Goal: Task Accomplishment & Management: Manage account settings

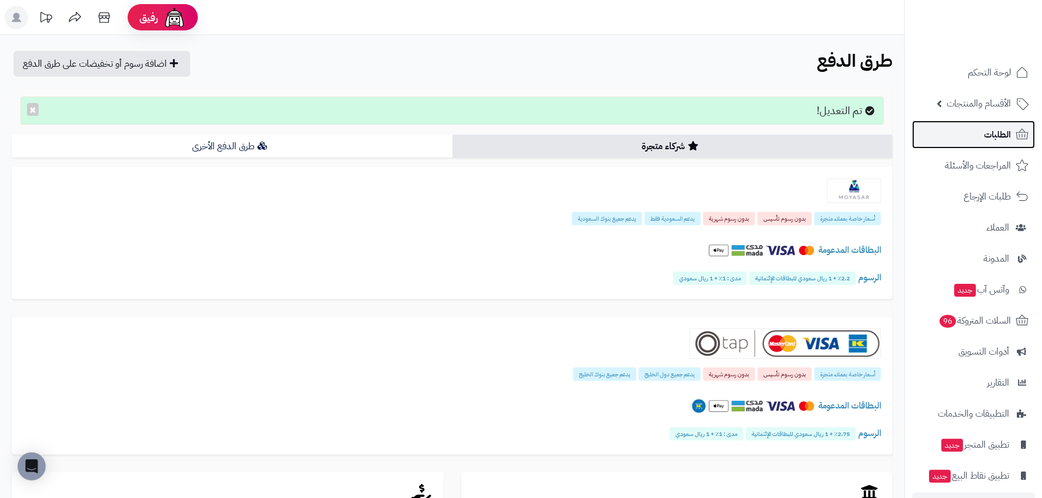
click at [1012, 128] on link "الطلبات" at bounding box center [973, 135] width 123 height 28
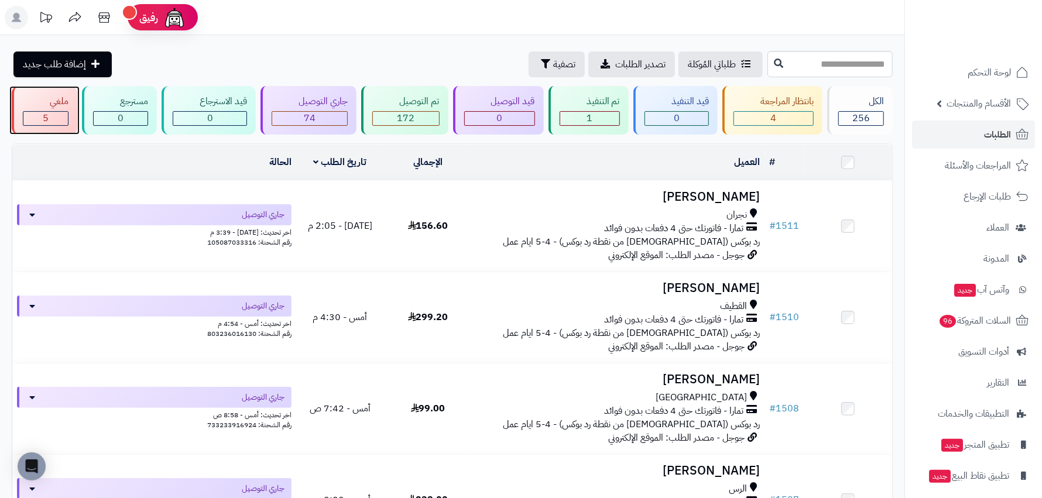
click at [54, 105] on div "ملغي" at bounding box center [46, 101] width 46 height 13
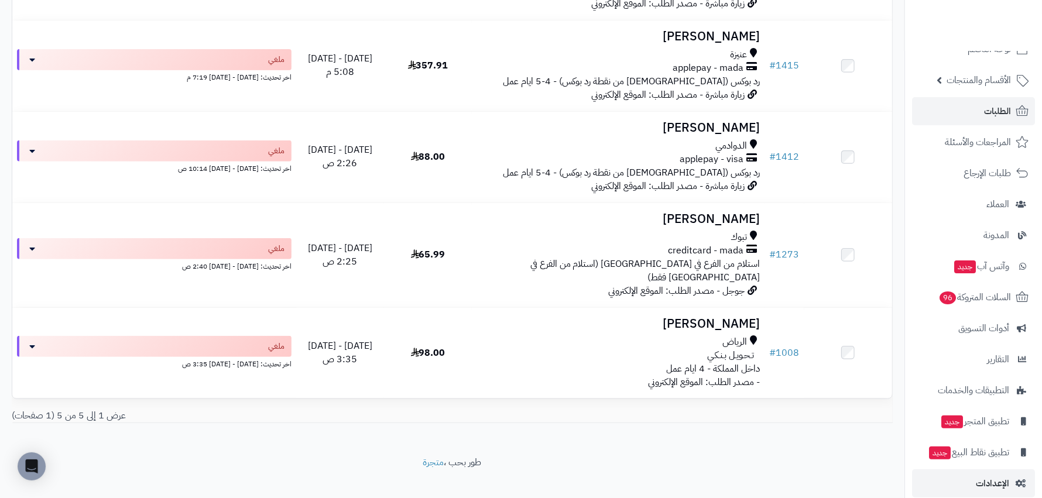
scroll to position [36, 0]
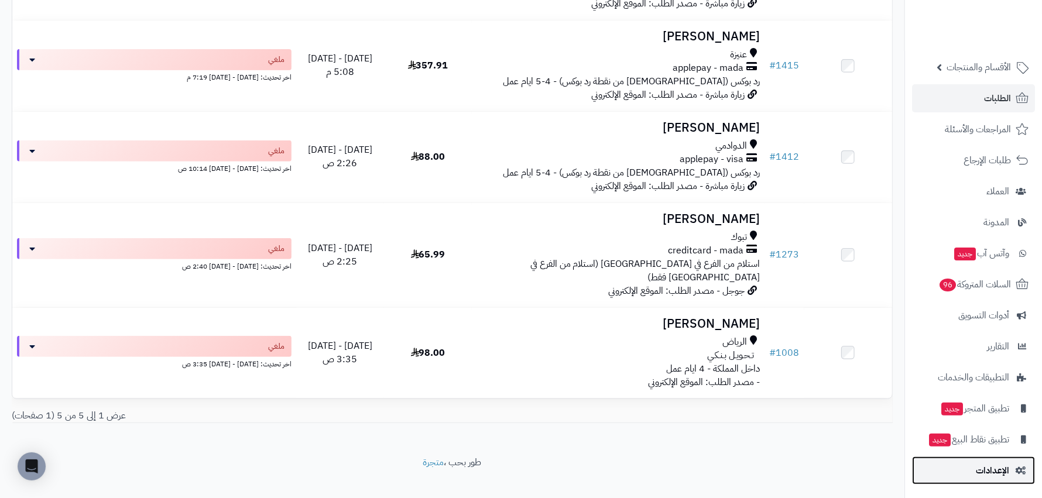
click at [1003, 484] on link "الإعدادات" at bounding box center [973, 471] width 123 height 28
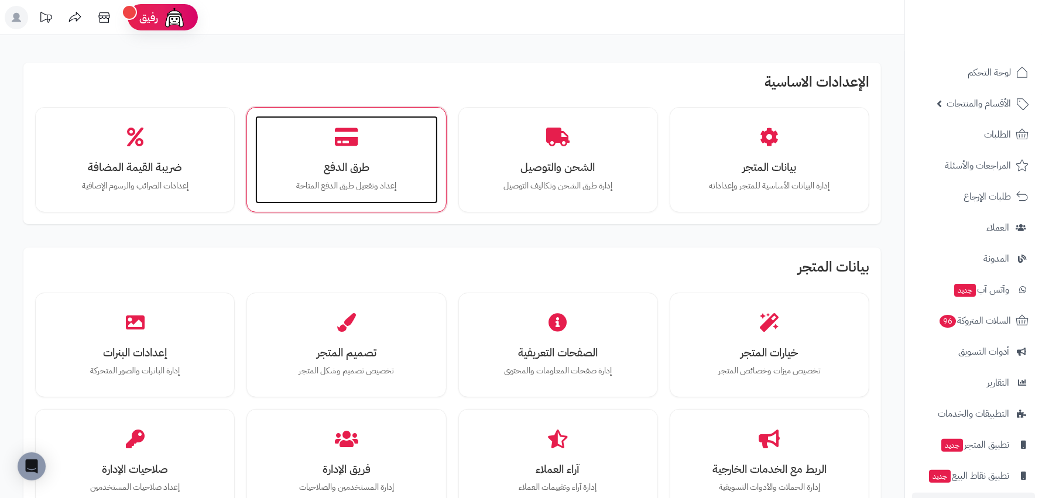
click at [368, 166] on h3 "طرق الدفع" at bounding box center [346, 167] width 159 height 12
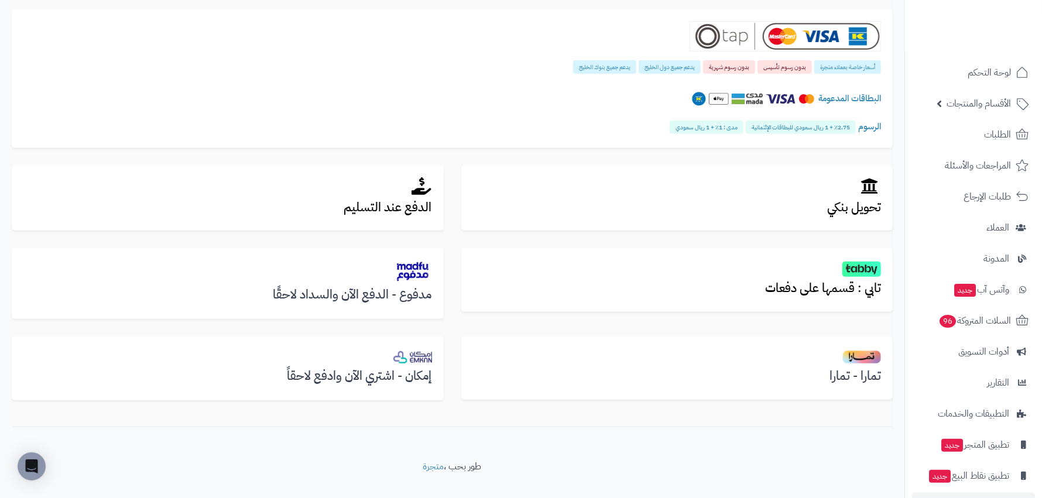
scroll to position [289, 0]
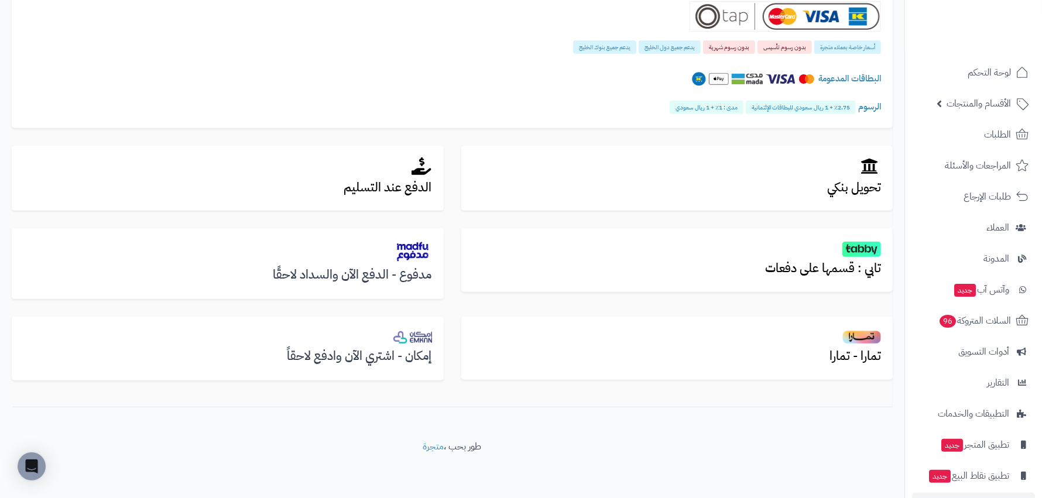
click at [399, 211] on div "الدفع عند التسليم" at bounding box center [228, 187] width 450 height 83
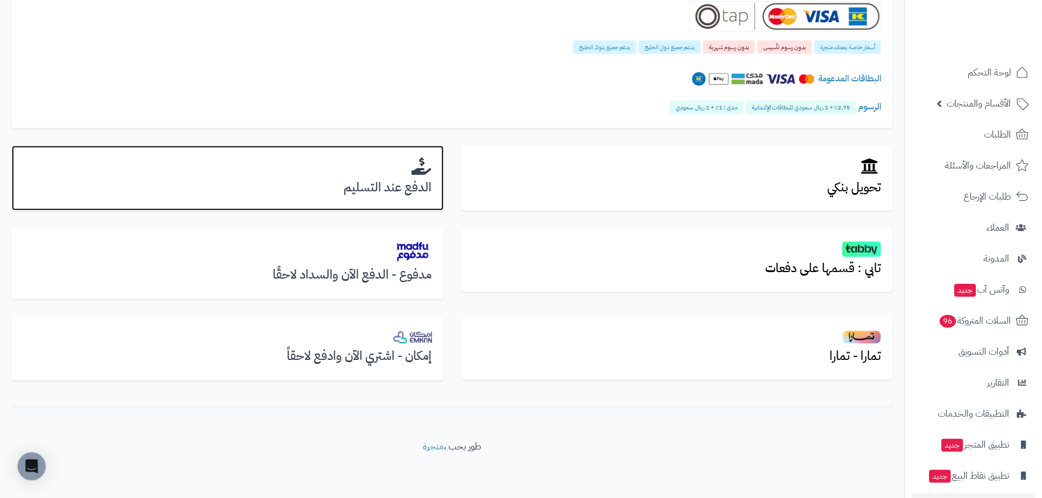
click at [399, 200] on div "الدفع عند التسليم" at bounding box center [228, 179] width 432 height 66
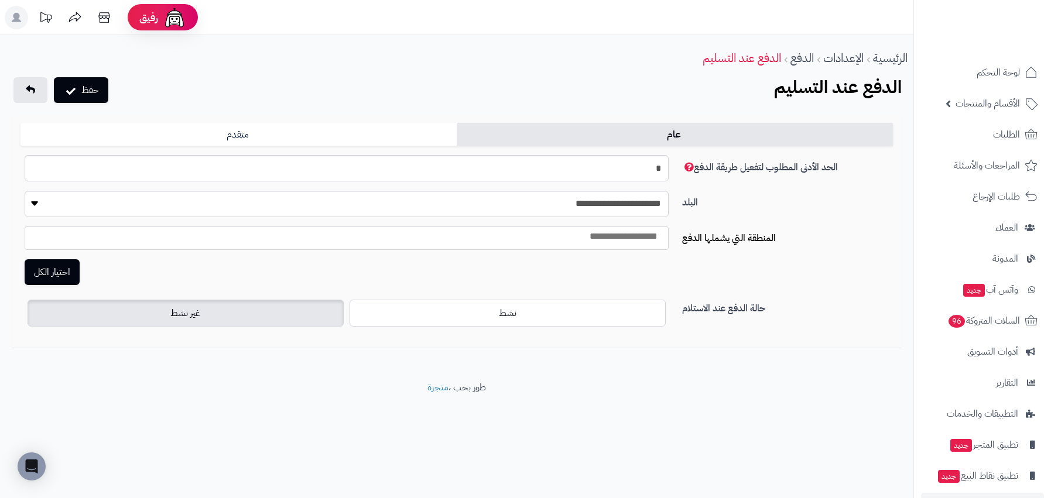
select select
click at [558, 322] on label "نشط" at bounding box center [507, 312] width 316 height 27
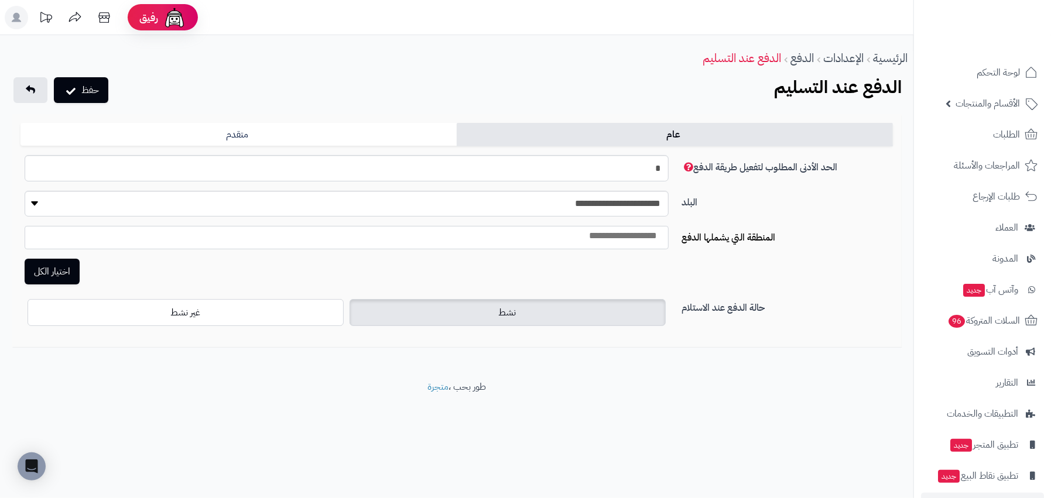
click at [405, 310] on label "نشط" at bounding box center [507, 312] width 316 height 27
click at [88, 88] on button "حفظ" at bounding box center [81, 90] width 54 height 26
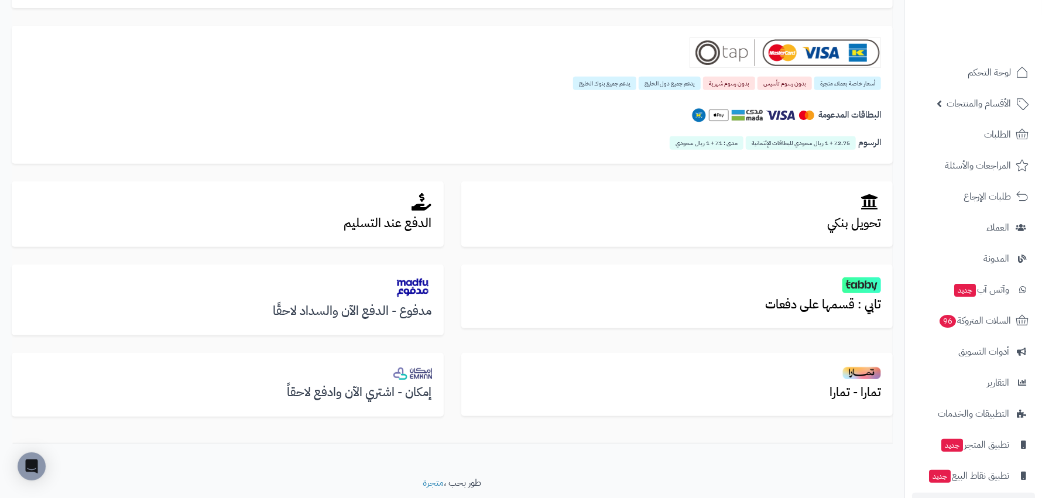
scroll to position [292, 0]
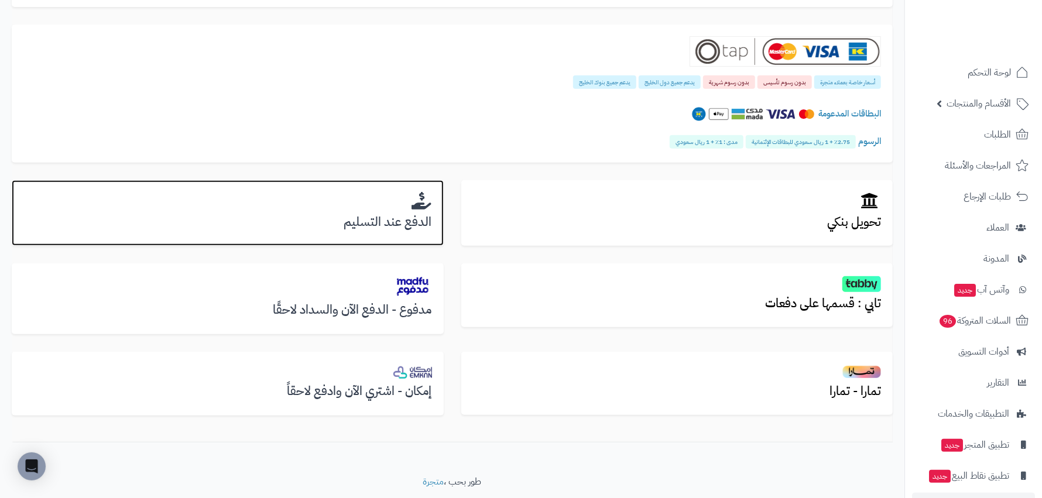
click at [350, 203] on h2 at bounding box center [227, 201] width 409 height 19
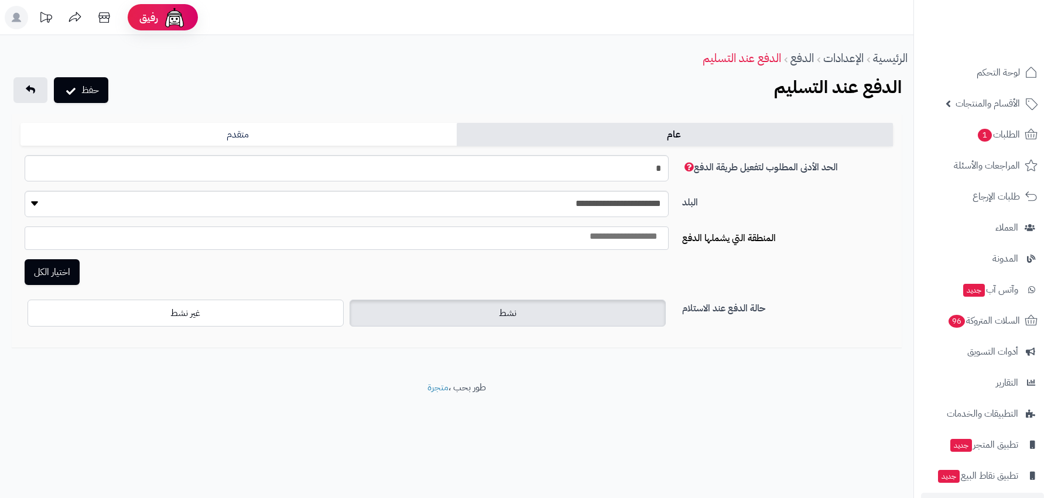
select select
click at [203, 318] on label "غير نشط" at bounding box center [186, 312] width 316 height 27
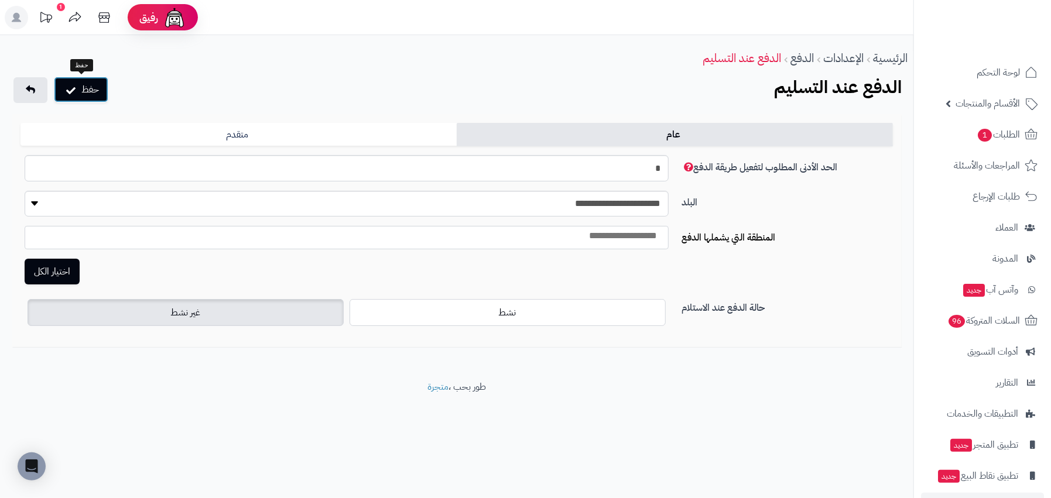
click at [104, 93] on button "حفظ" at bounding box center [81, 90] width 54 height 26
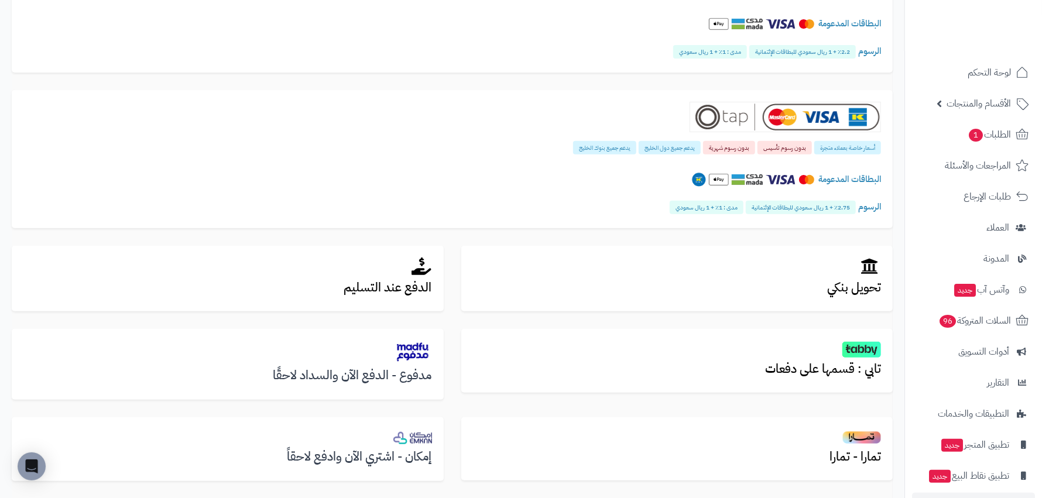
scroll to position [234, 0]
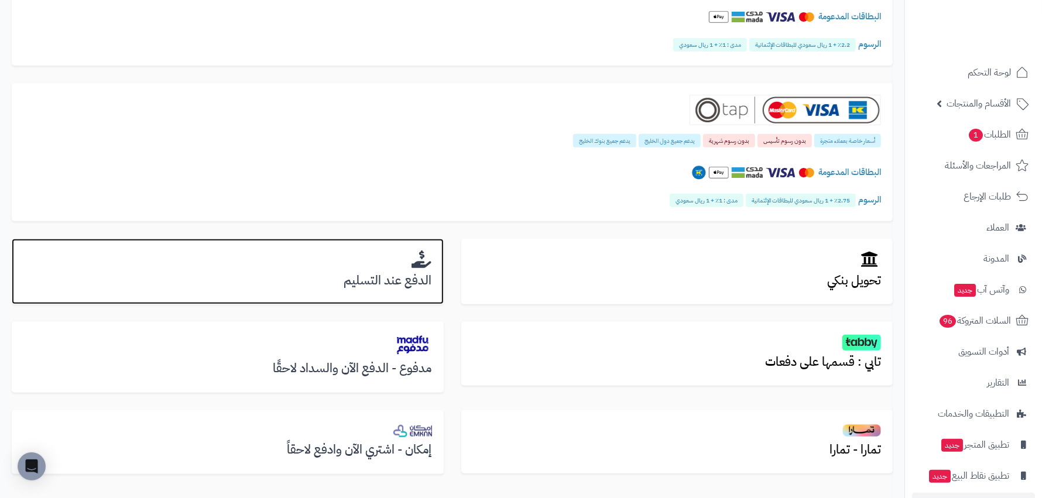
click at [330, 277] on h3 "الدفع عند التسليم" at bounding box center [227, 280] width 409 height 13
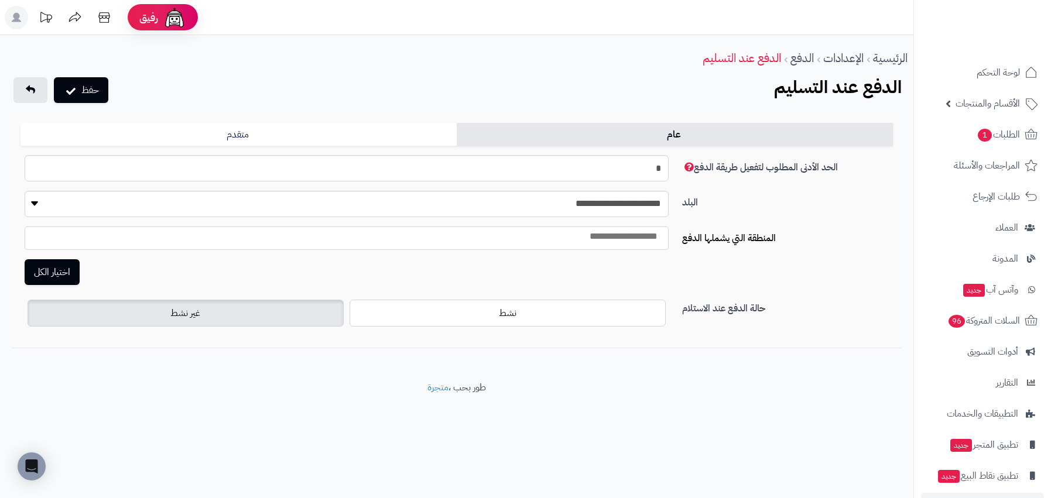
select select
click at [104, 85] on button "حفظ" at bounding box center [81, 90] width 54 height 26
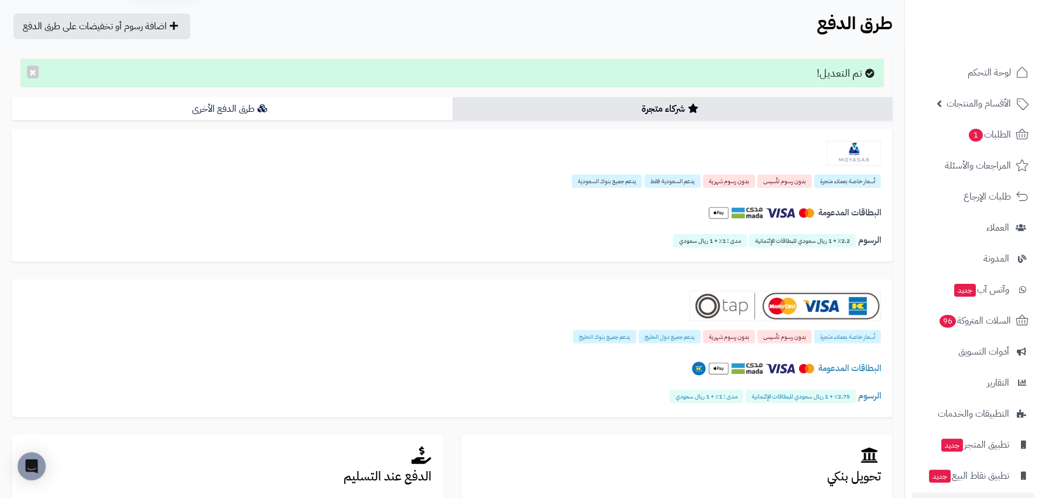
scroll to position [58, 0]
